Goal: Communication & Community: Answer question/provide support

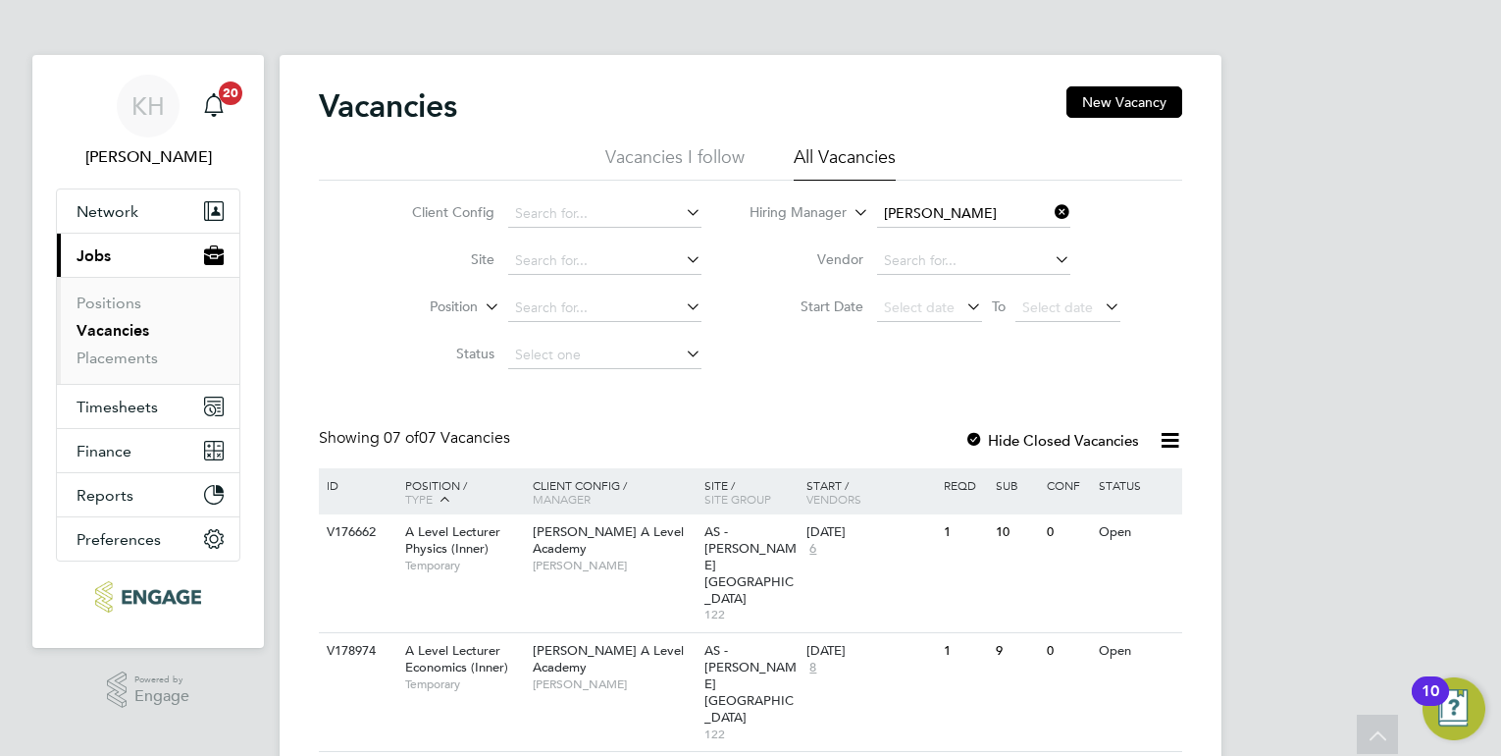
scroll to position [233, 0]
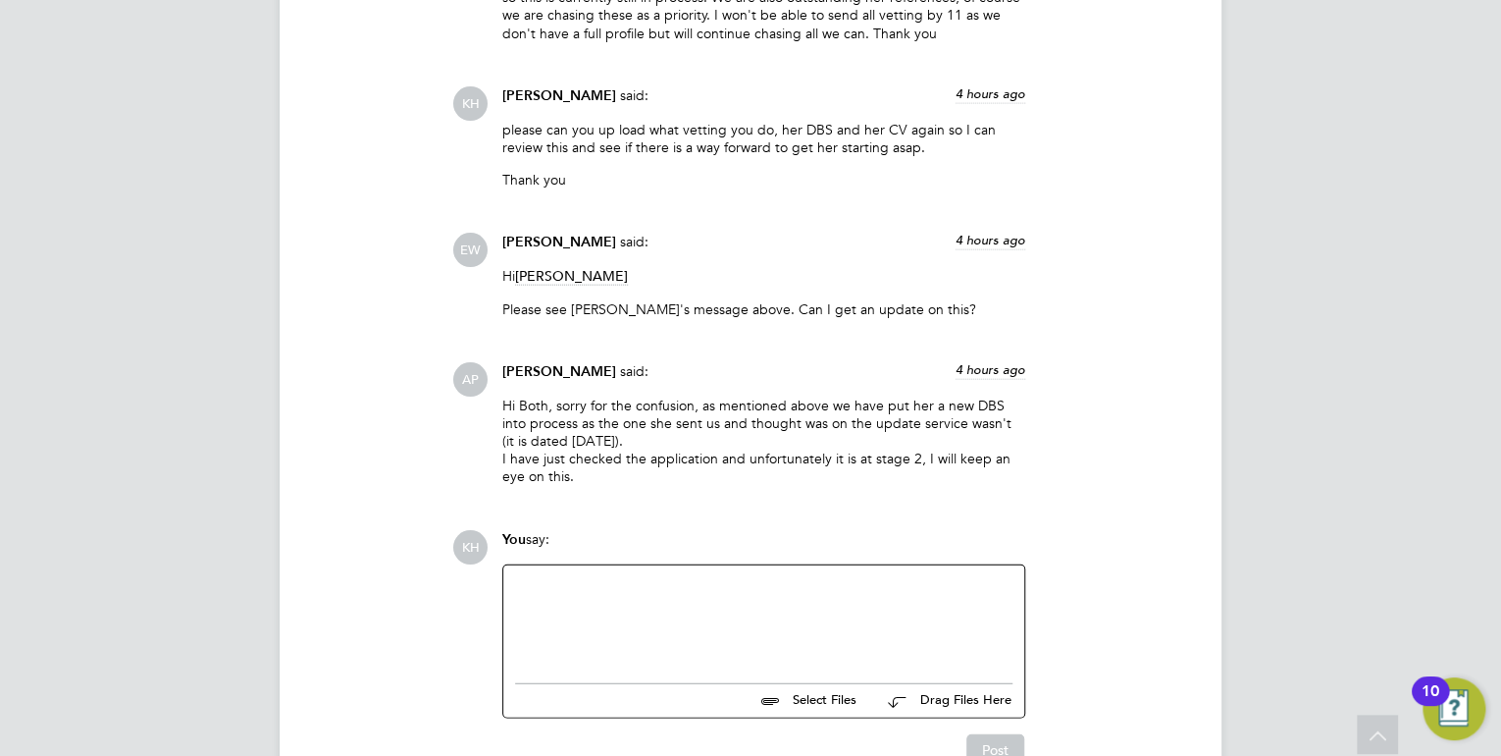
scroll to position [2265, 0]
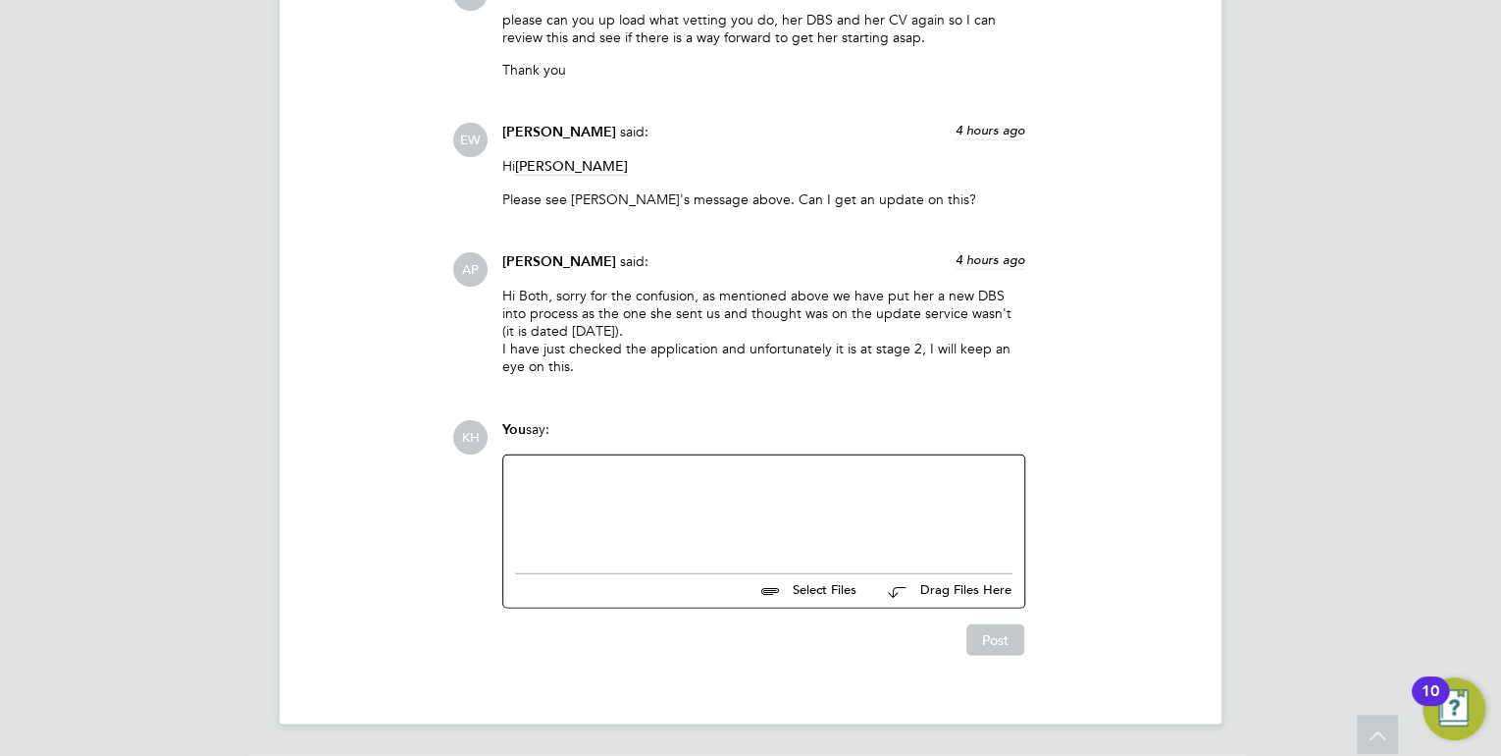
click at [655, 502] on div at bounding box center [763, 509] width 497 height 84
click at [517, 479] on div "i am sorry but this candidate cannot start with a 2013 DBS." at bounding box center [763, 509] width 497 height 84
click at [981, 644] on button "Post" at bounding box center [996, 639] width 58 height 31
